Goal: Navigation & Orientation: Find specific page/section

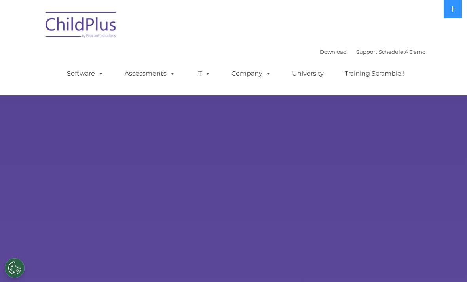
select select "MEDIUM"
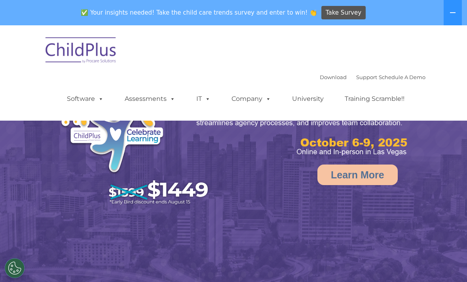
click at [448, 13] on button at bounding box center [452, 12] width 18 height 25
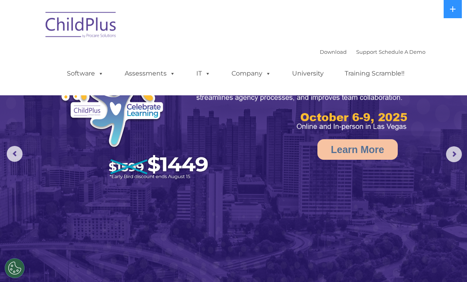
click at [449, 12] on button at bounding box center [452, 9] width 18 height 18
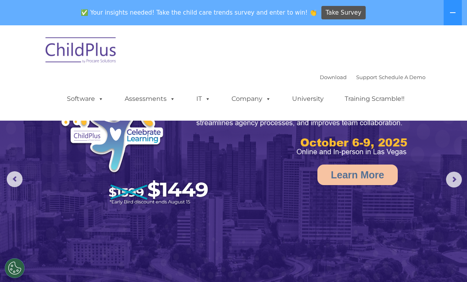
click at [446, 15] on button at bounding box center [452, 12] width 18 height 25
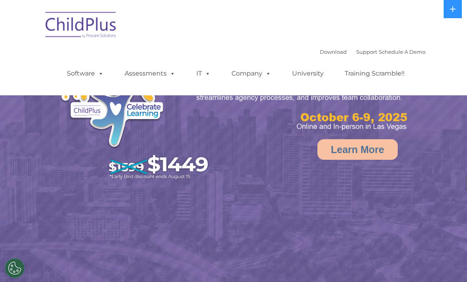
select select "MEDIUM"
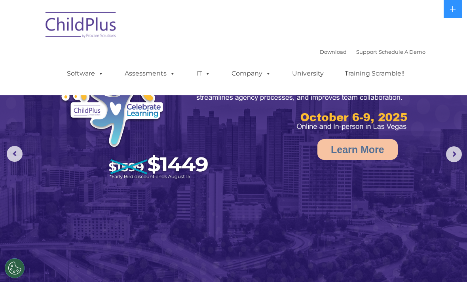
click at [88, 76] on link "Software" at bounding box center [85, 74] width 53 height 16
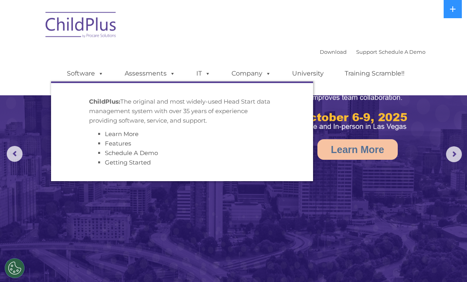
click at [84, 78] on link "Software" at bounding box center [85, 74] width 53 height 16
click at [119, 67] on link "Assessments" at bounding box center [150, 74] width 66 height 16
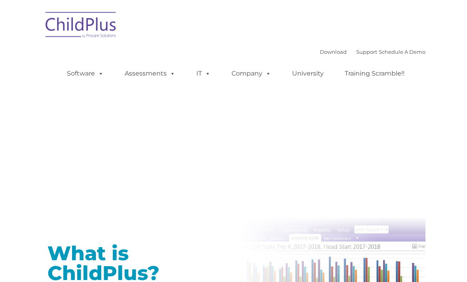
scroll to position [210, 0]
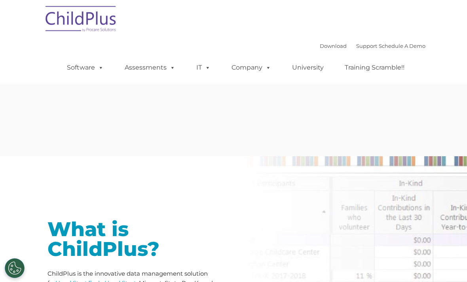
type input ""
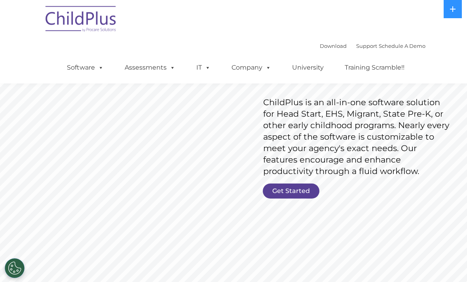
scroll to position [0, 0]
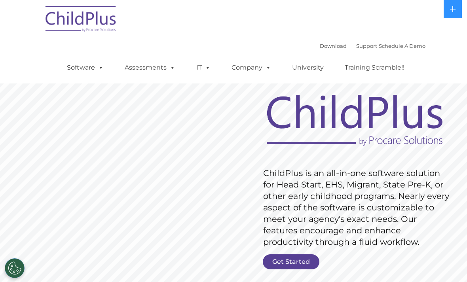
click at [446, 6] on button at bounding box center [452, 9] width 18 height 18
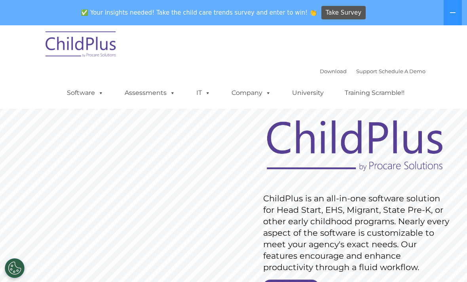
click at [451, 12] on icon at bounding box center [453, 12] width 6 height 1
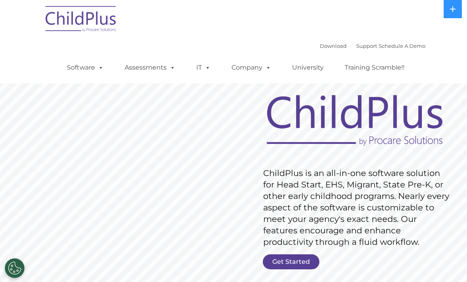
click at [260, 73] on link "Company" at bounding box center [251, 68] width 55 height 16
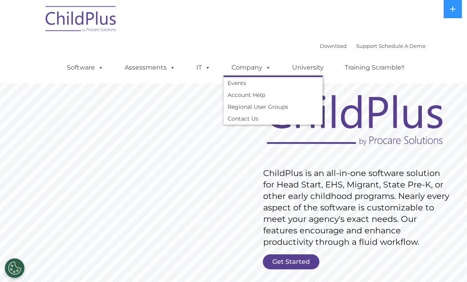
click at [260, 70] on link "Company" at bounding box center [251, 68] width 55 height 16
click at [202, 70] on span at bounding box center [206, 68] width 9 height 8
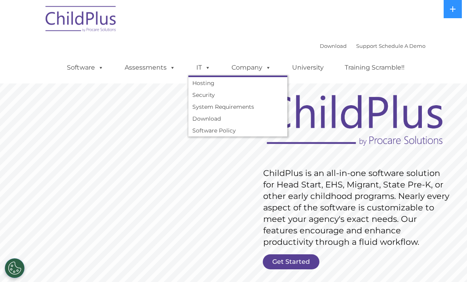
click at [208, 67] on span at bounding box center [206, 68] width 9 height 8
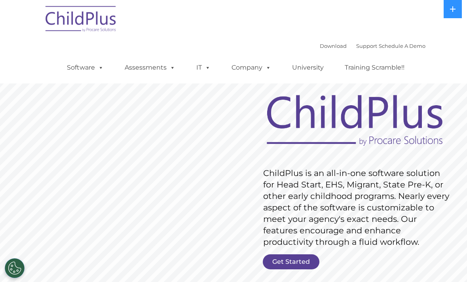
click at [167, 69] on span at bounding box center [171, 68] width 9 height 8
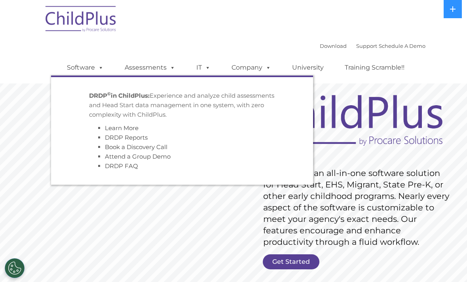
click at [174, 67] on span at bounding box center [171, 68] width 9 height 8
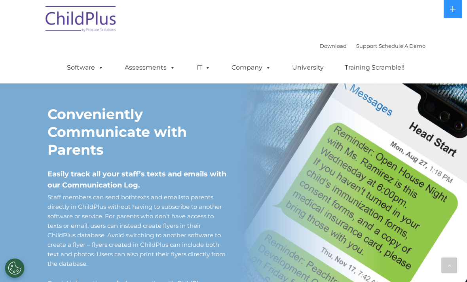
scroll to position [633, 0]
